Goal: Navigation & Orientation: Find specific page/section

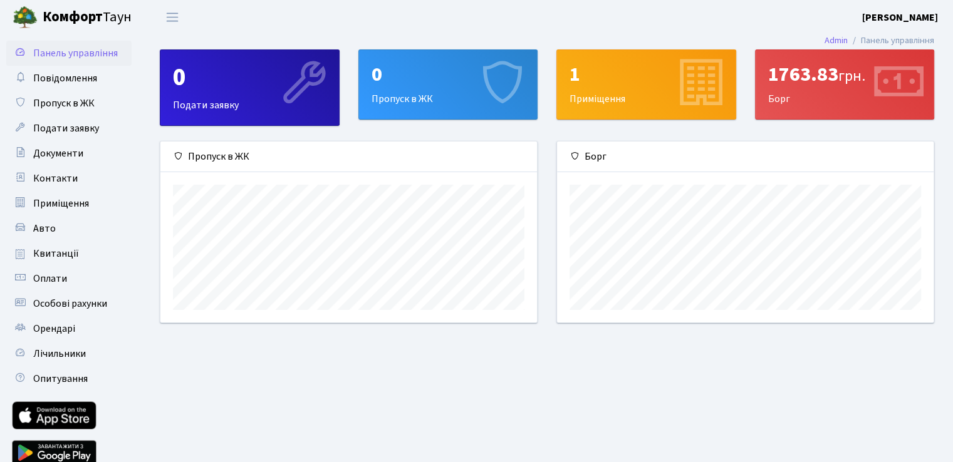
scroll to position [180, 376]
click at [80, 64] on link "Панель управління" at bounding box center [68, 53] width 125 height 25
